Goal: Task Accomplishment & Management: Manage account settings

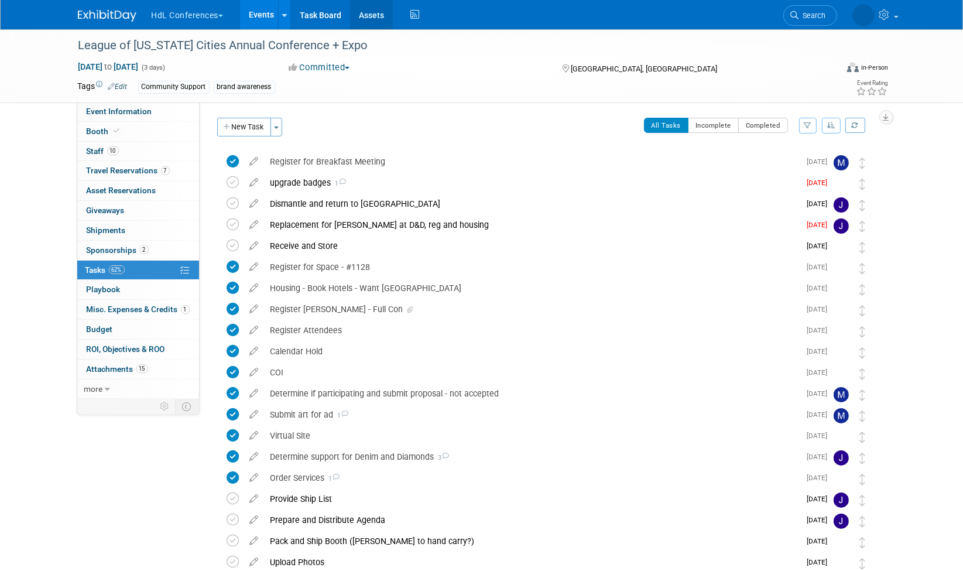
click at [372, 15] on link "Assets" at bounding box center [371, 14] width 43 height 29
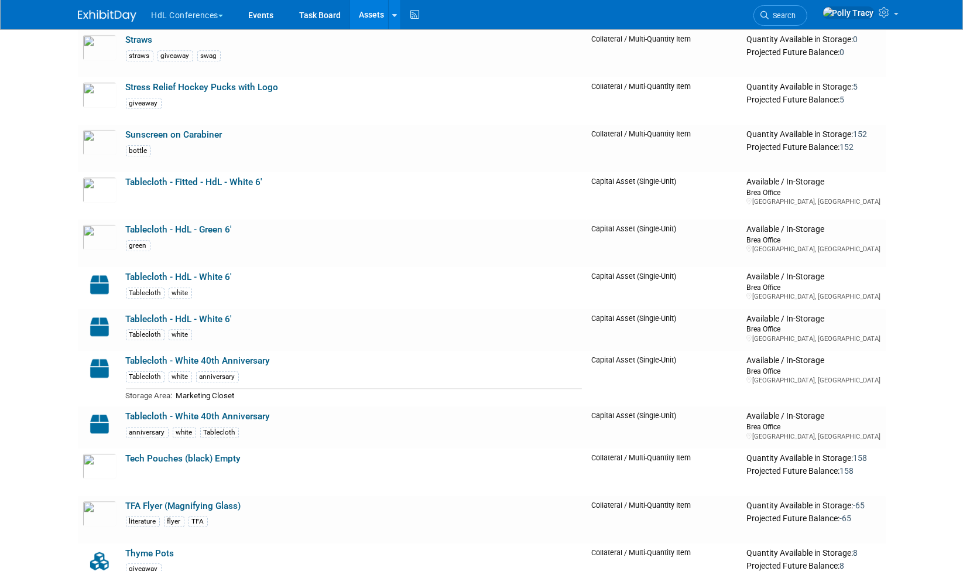
scroll to position [3658, 0]
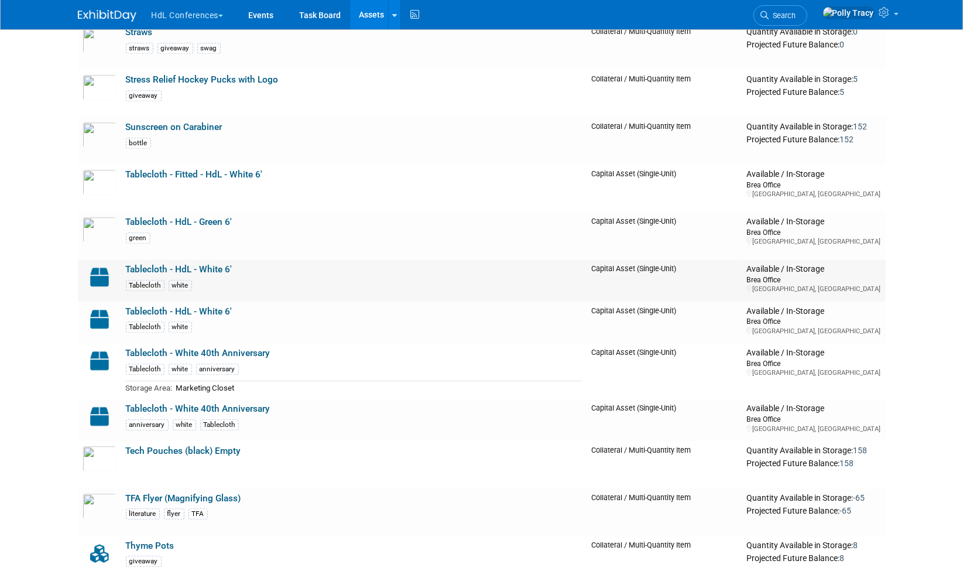
click at [204, 264] on link "Tablecloth - HdL - White 6'" at bounding box center [179, 269] width 107 height 11
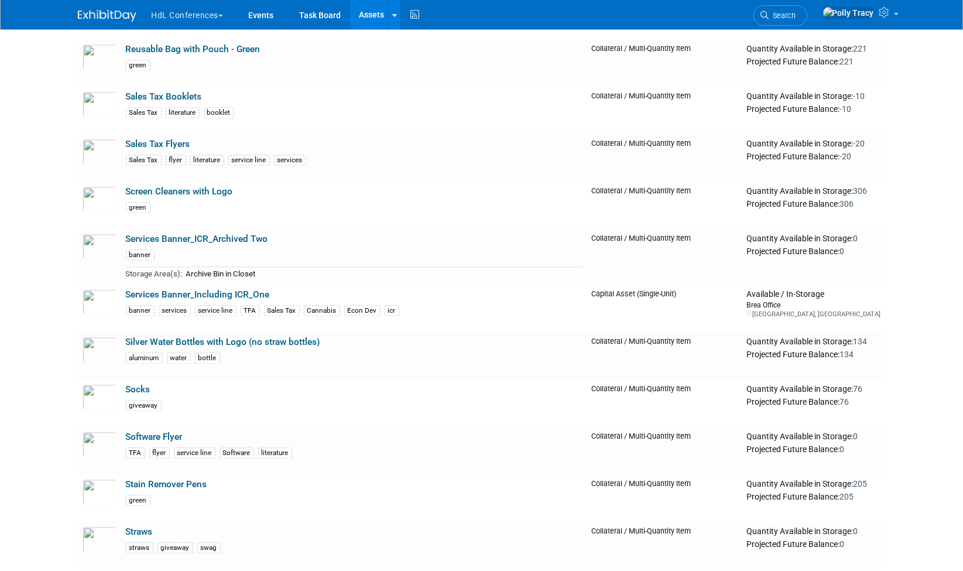
scroll to position [2660, 0]
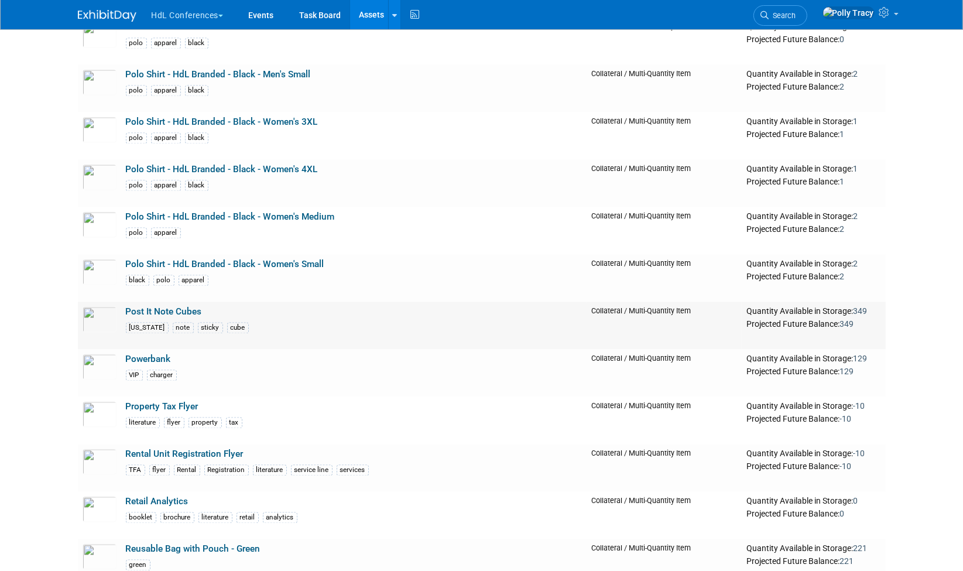
click at [163, 306] on link "Post It Note Cubes" at bounding box center [164, 311] width 76 height 11
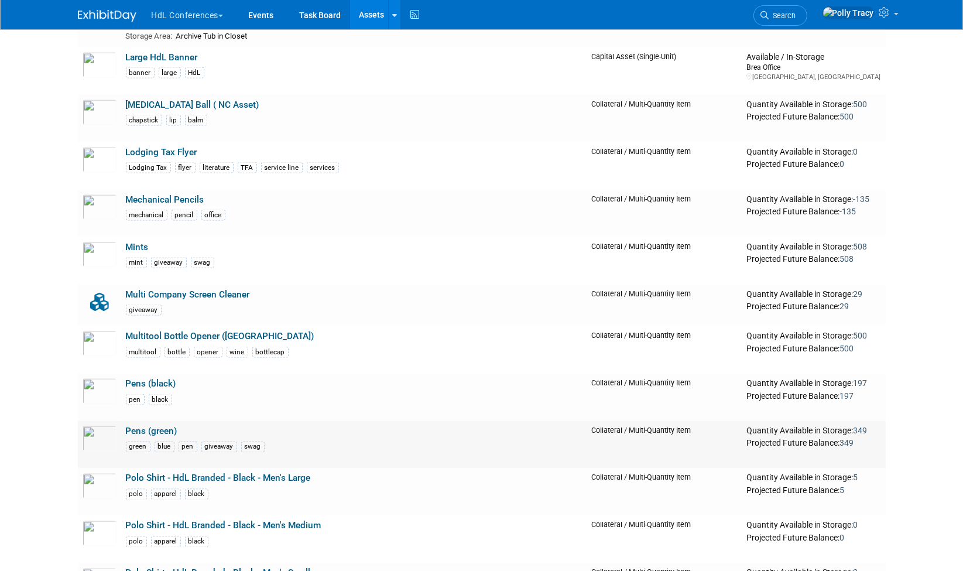
click at [162, 425] on link "Pens (green)" at bounding box center [151, 430] width 51 height 11
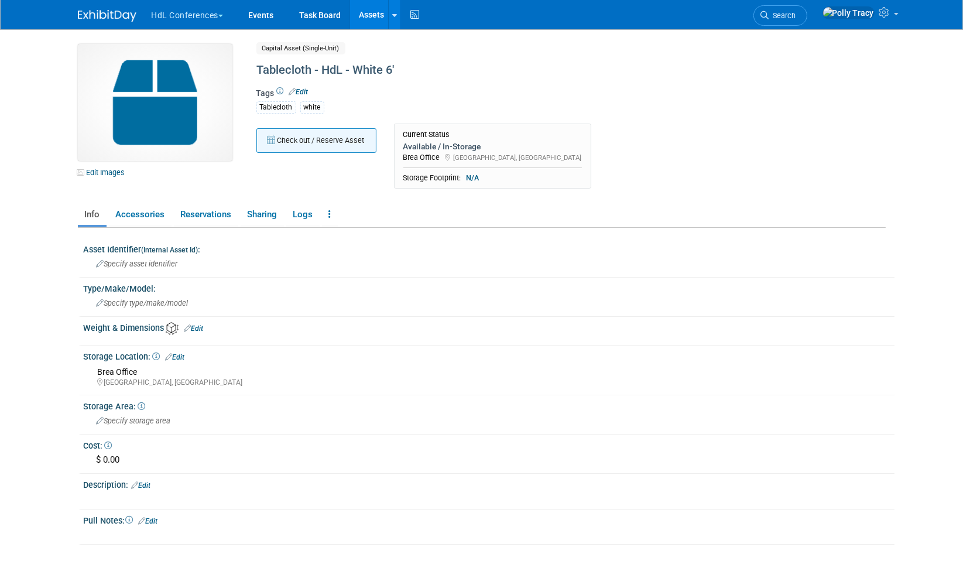
click at [305, 148] on button "Check out / Reserve Asset" at bounding box center [316, 140] width 120 height 25
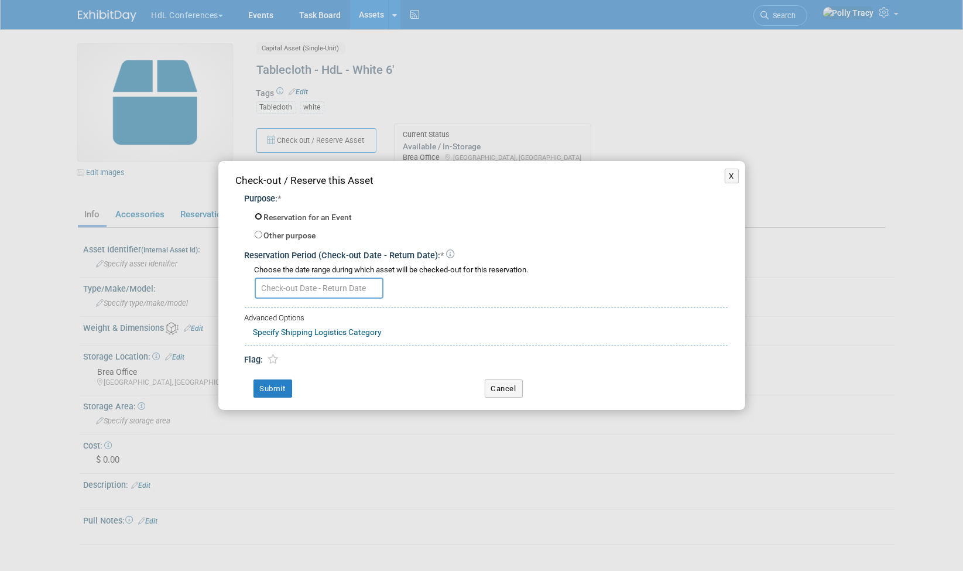
click at [260, 216] on input "Reservation for an Event" at bounding box center [259, 216] width 8 height 8
radio input "true"
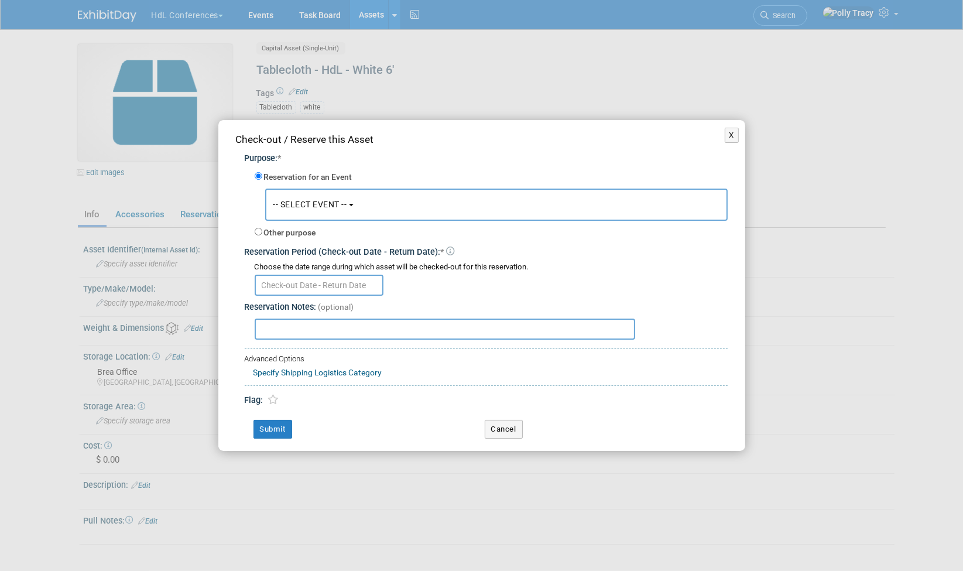
click at [307, 212] on button "-- SELECT EVENT --" at bounding box center [496, 204] width 462 height 32
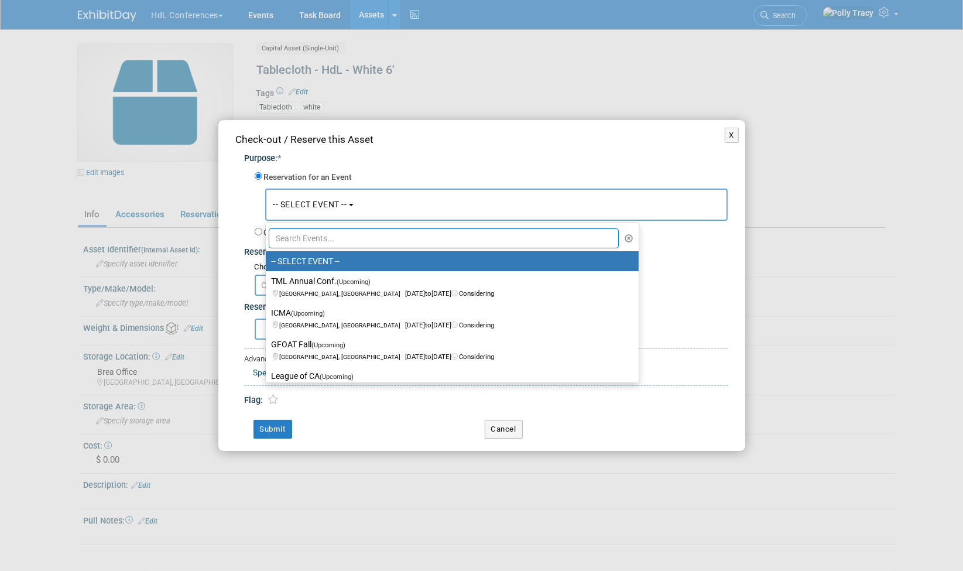
click at [297, 249] on ul "-- SELECT EVENT -- TML Annual Conf. (Upcoming) San Antonio, TX Nov 11, 2026 to …" at bounding box center [452, 302] width 374 height 161
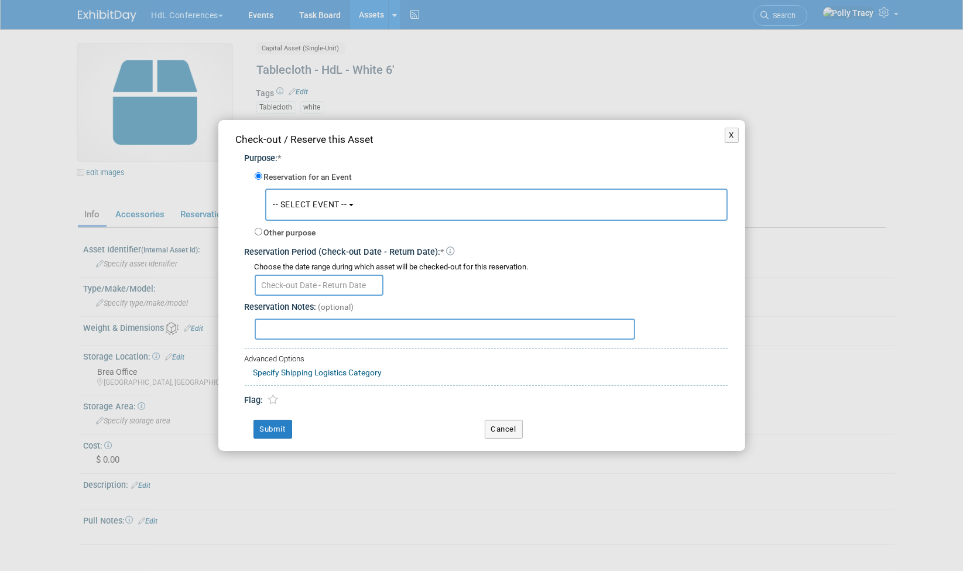
click at [298, 212] on button "-- SELECT EVENT --" at bounding box center [496, 204] width 462 height 32
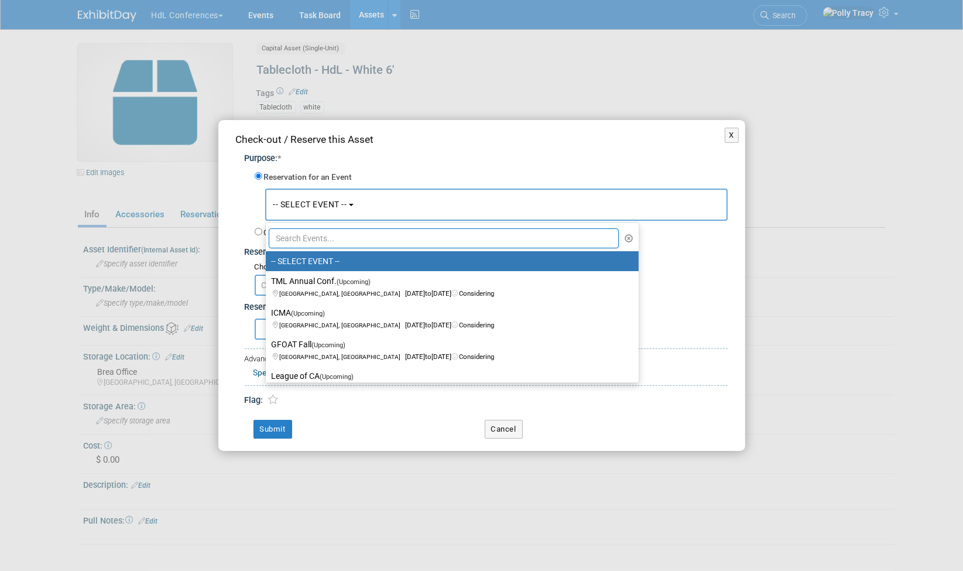
click at [298, 212] on button "-- SELECT EVENT --" at bounding box center [496, 204] width 462 height 32
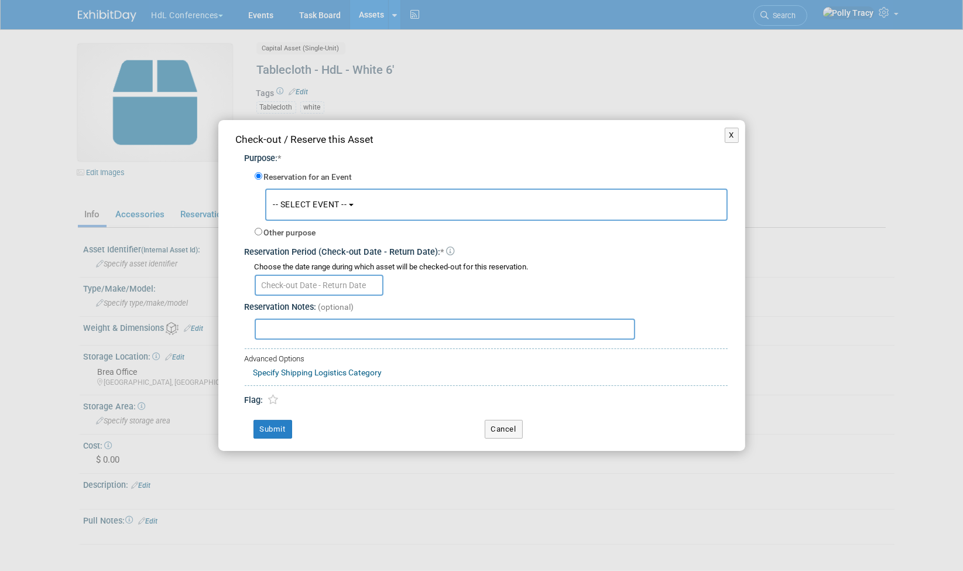
click at [287, 283] on input "text" at bounding box center [319, 284] width 129 height 21
click at [257, 232] on input "Other purpose" at bounding box center [259, 232] width 8 height 8
radio input "true"
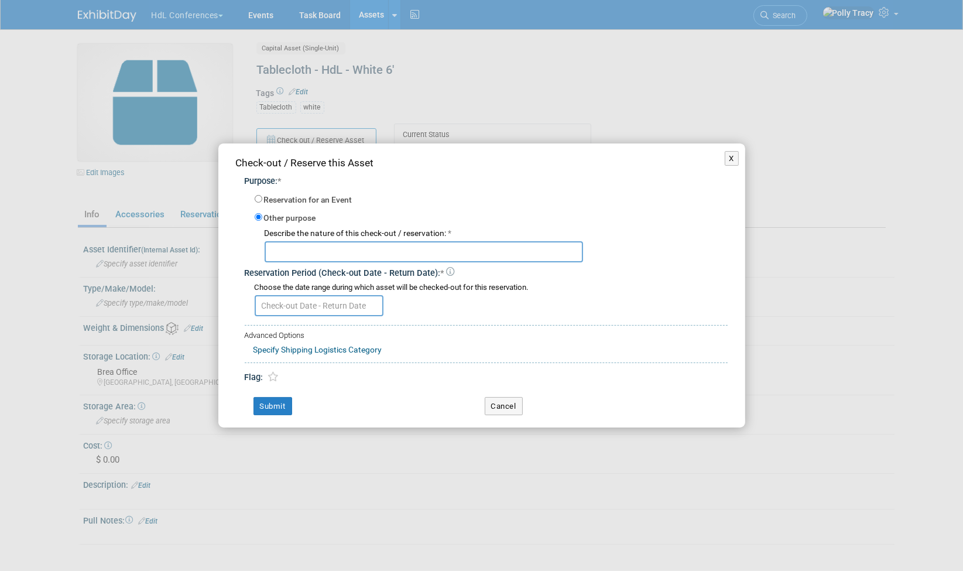
click at [288, 252] on input "text" at bounding box center [423, 251] width 318 height 21
type input "ESOP Meeting"
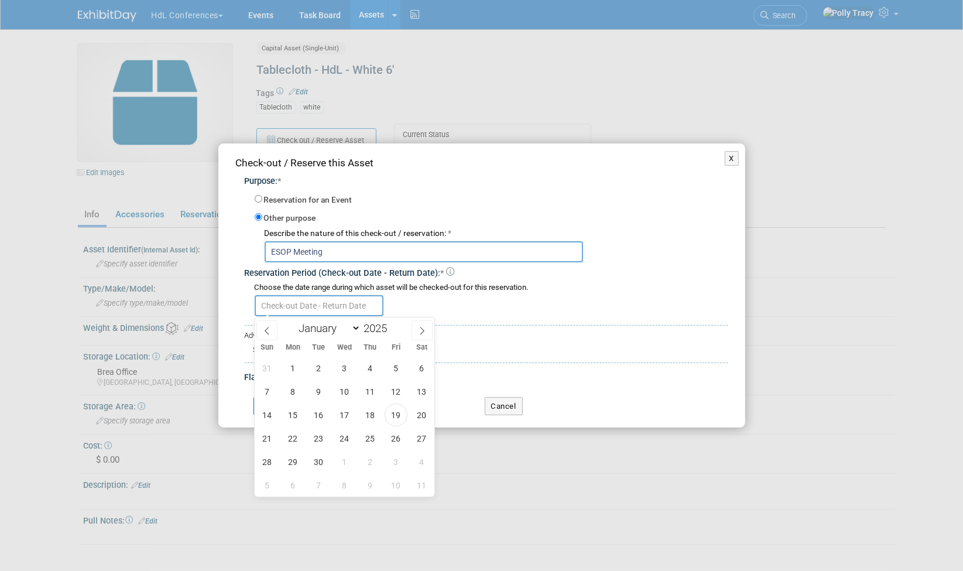
click at [288, 305] on input "text" at bounding box center [319, 305] width 129 height 21
click at [322, 436] on span "23" at bounding box center [318, 438] width 23 height 23
click at [297, 461] on span "29" at bounding box center [292, 461] width 23 height 23
type input "Sep 23, 2025 to Sep 29, 2025"
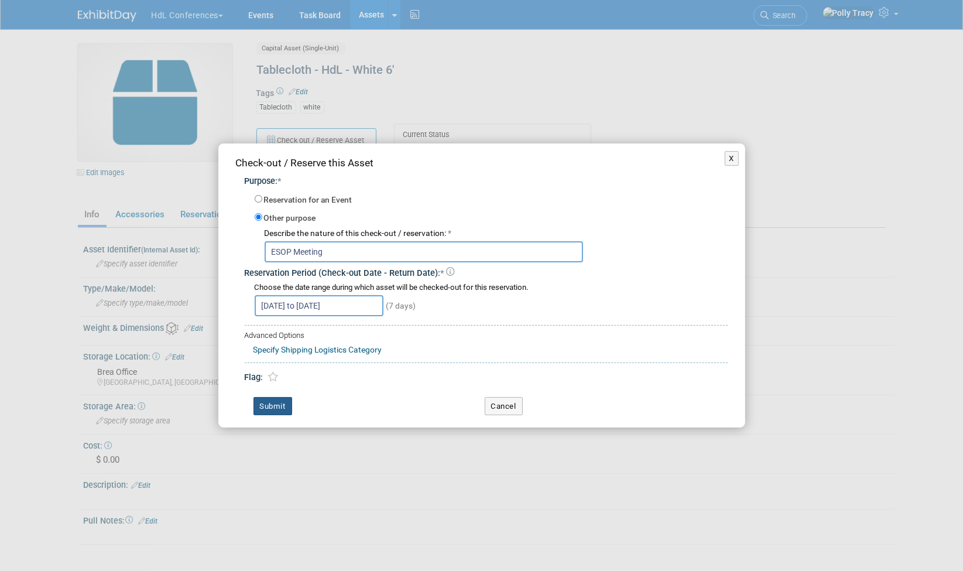
click at [277, 404] on button "Submit" at bounding box center [272, 406] width 39 height 19
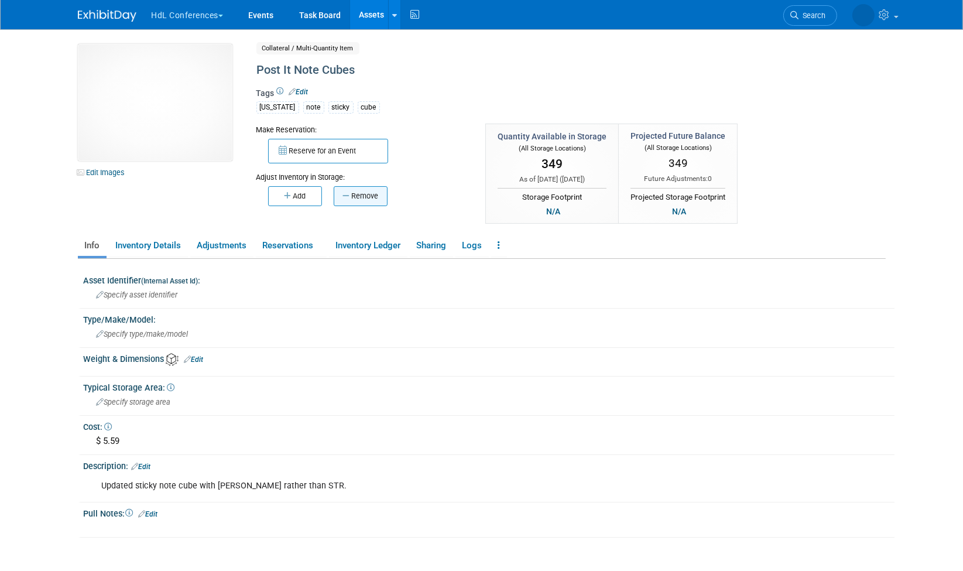
click at [350, 190] on button "Remove" at bounding box center [361, 196] width 54 height 20
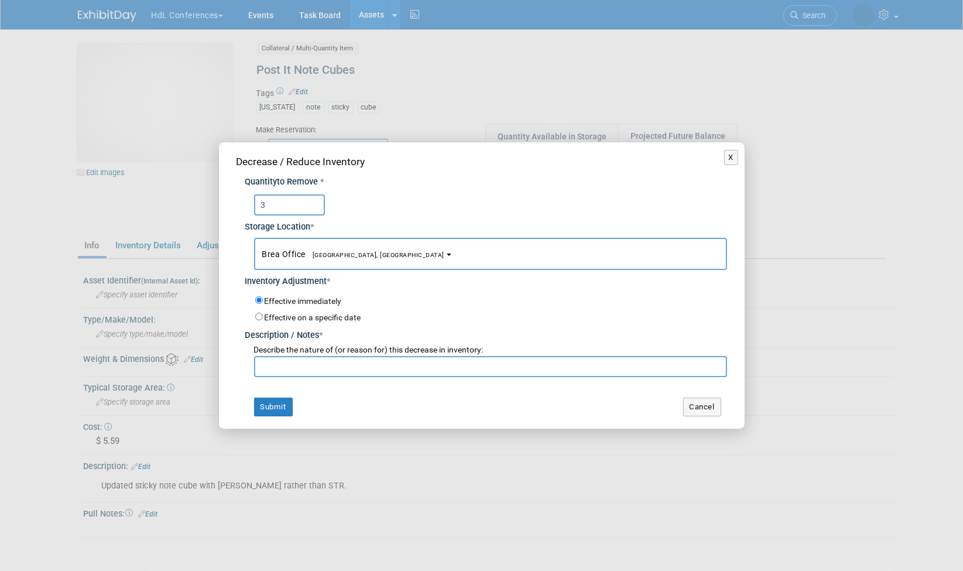
type input "3"
click at [288, 366] on input "text" at bounding box center [490, 366] width 473 height 21
type input "[PERSON_NAME]"
click at [266, 412] on button "Submit" at bounding box center [273, 406] width 39 height 19
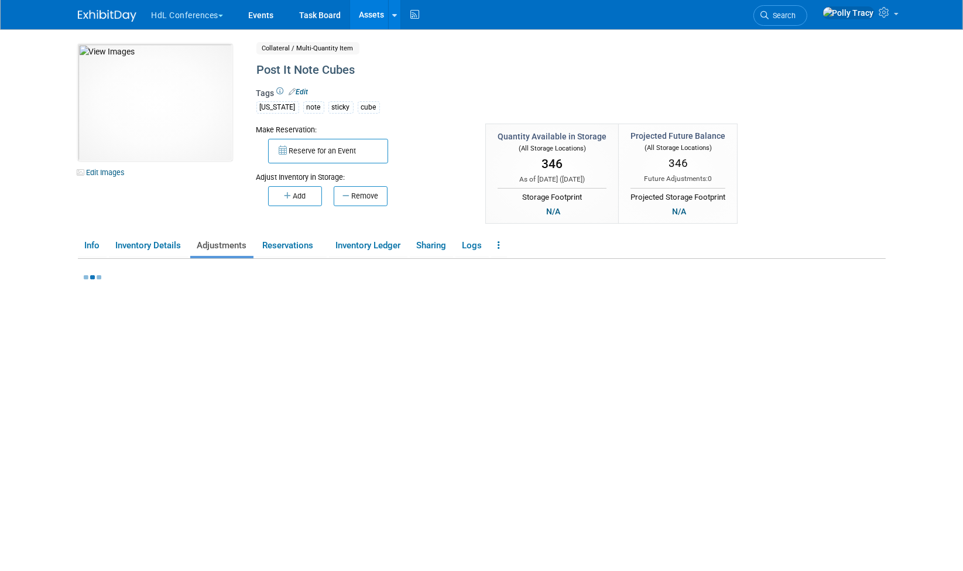
click at [268, 405] on div at bounding box center [485, 427] width 802 height 336
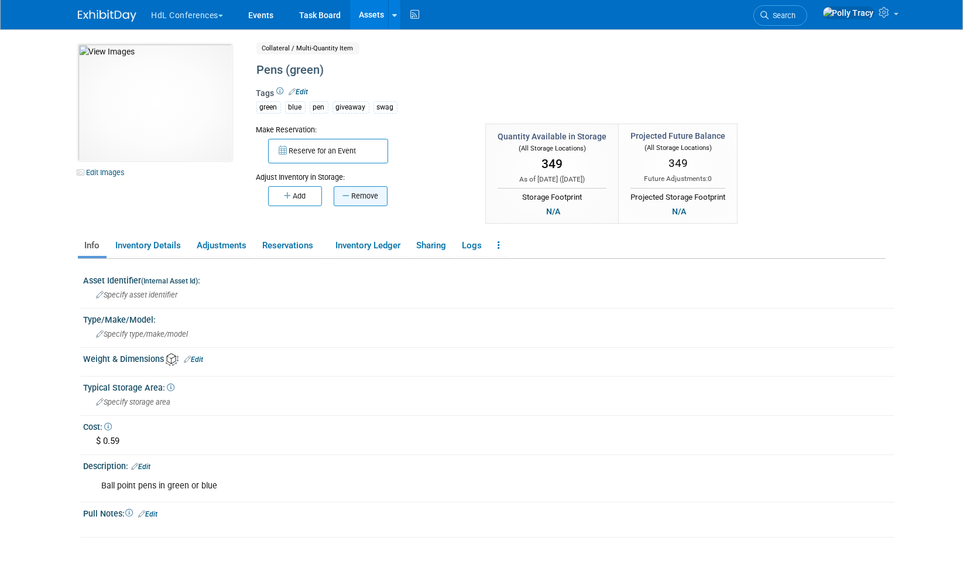
click at [358, 192] on button "Remove" at bounding box center [361, 196] width 54 height 20
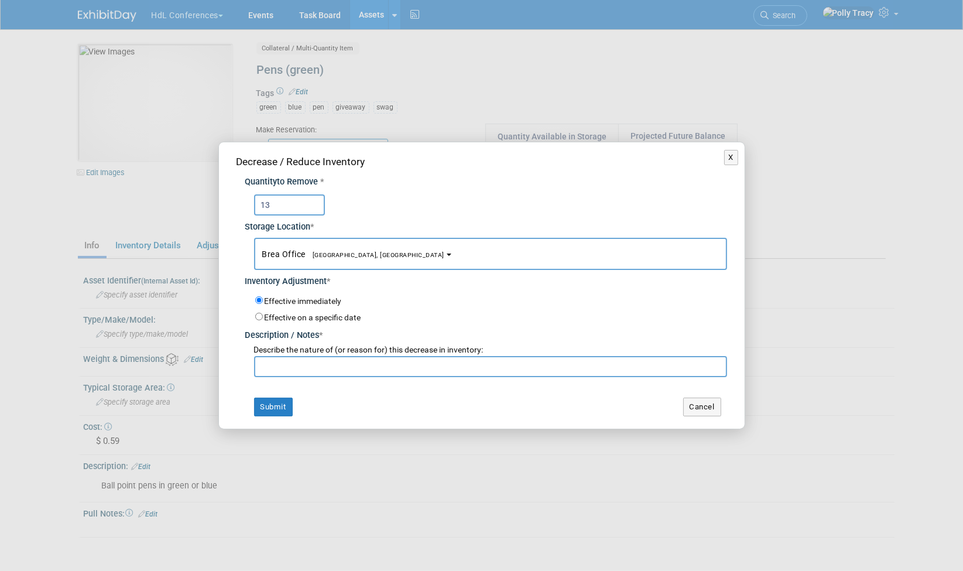
type input "13"
click at [315, 370] on input "text" at bounding box center [490, 366] width 473 height 21
type input "[PERSON_NAME]"
click at [270, 406] on button "Submit" at bounding box center [273, 406] width 39 height 19
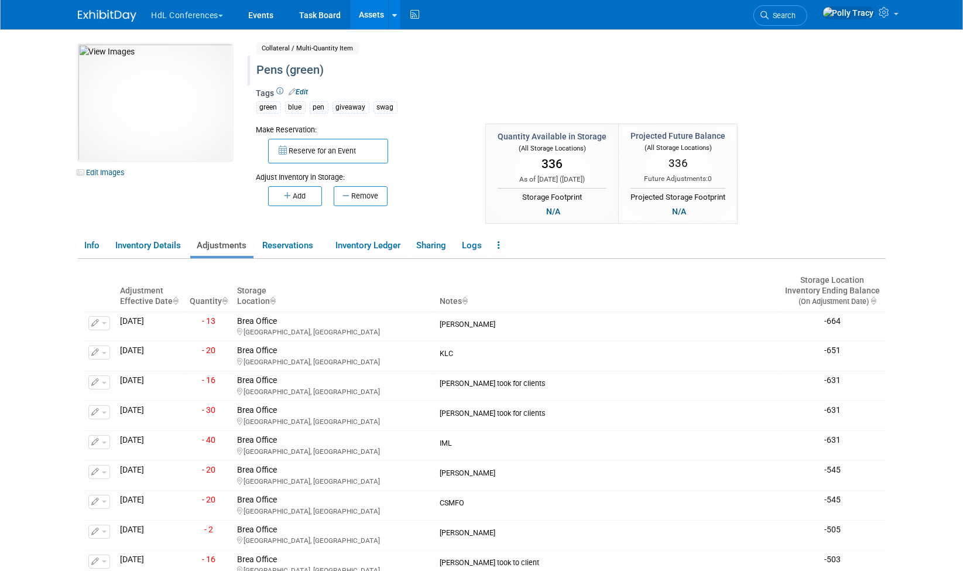
drag, startPoint x: 439, startPoint y: 445, endPoint x: 537, endPoint y: 67, distance: 390.6
click at [537, 67] on div "Pens (green)" at bounding box center [521, 70] width 536 height 21
